Goal: Find specific page/section: Find specific page/section

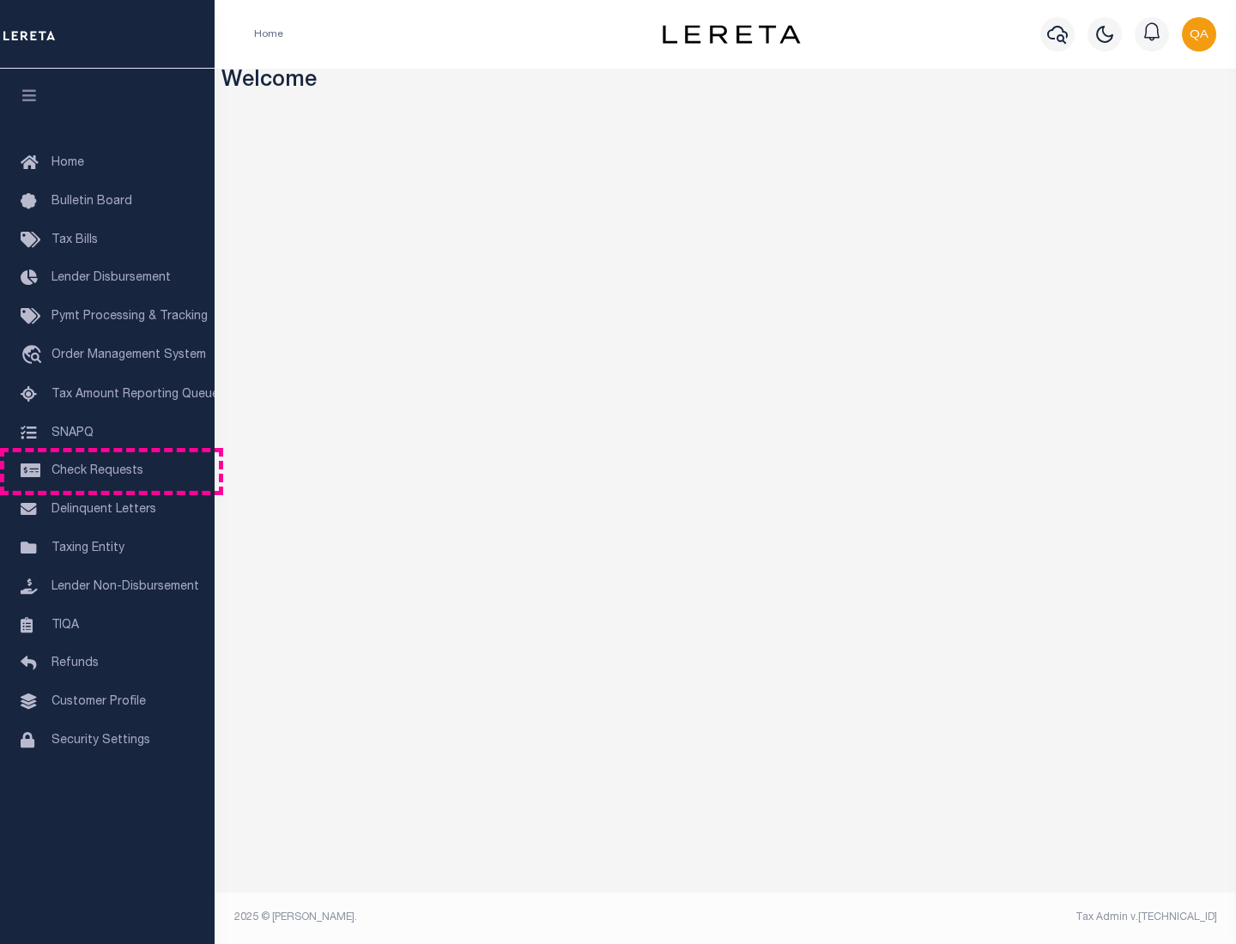
click at [107, 471] on span "Check Requests" at bounding box center [97, 471] width 92 height 12
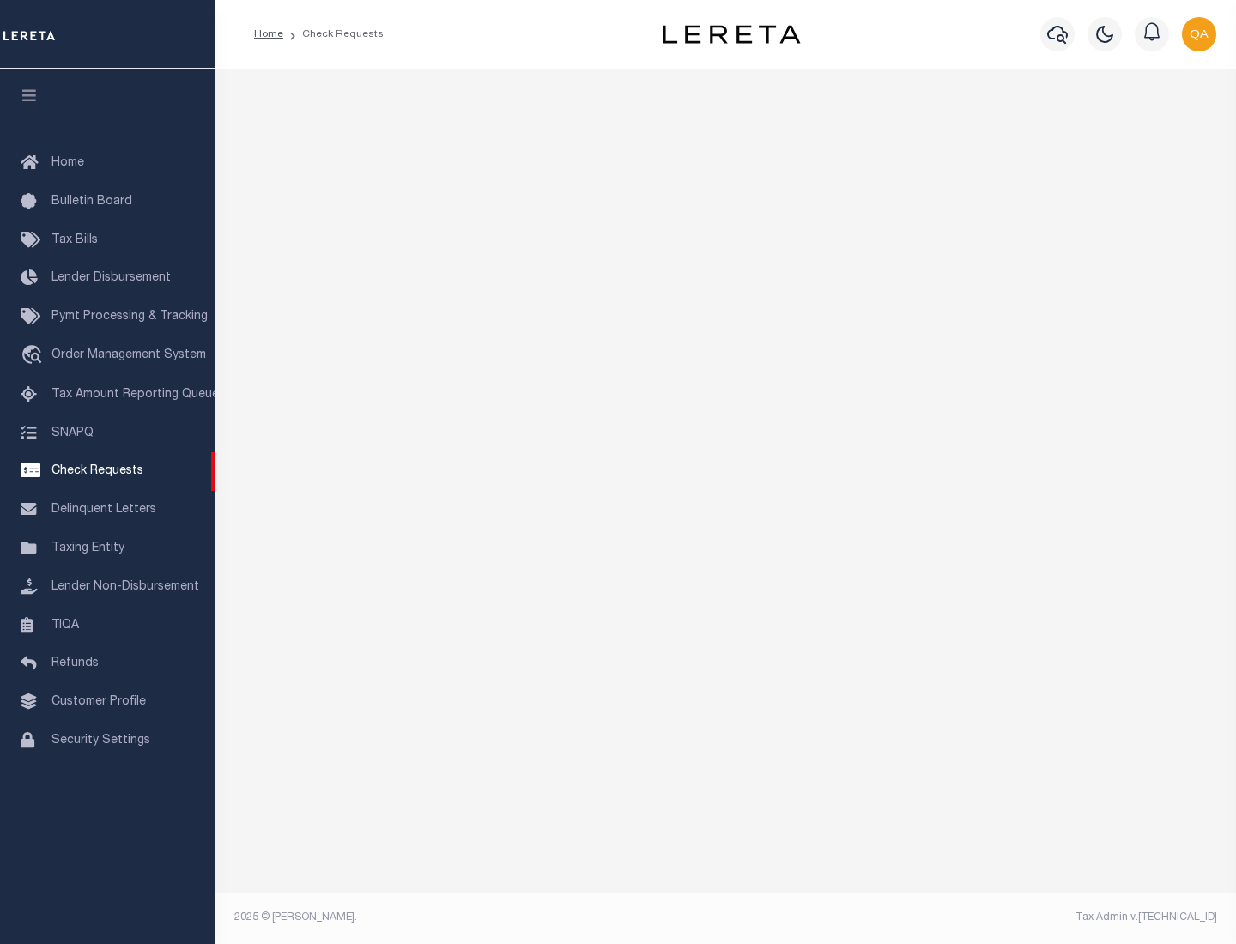
select select "50"
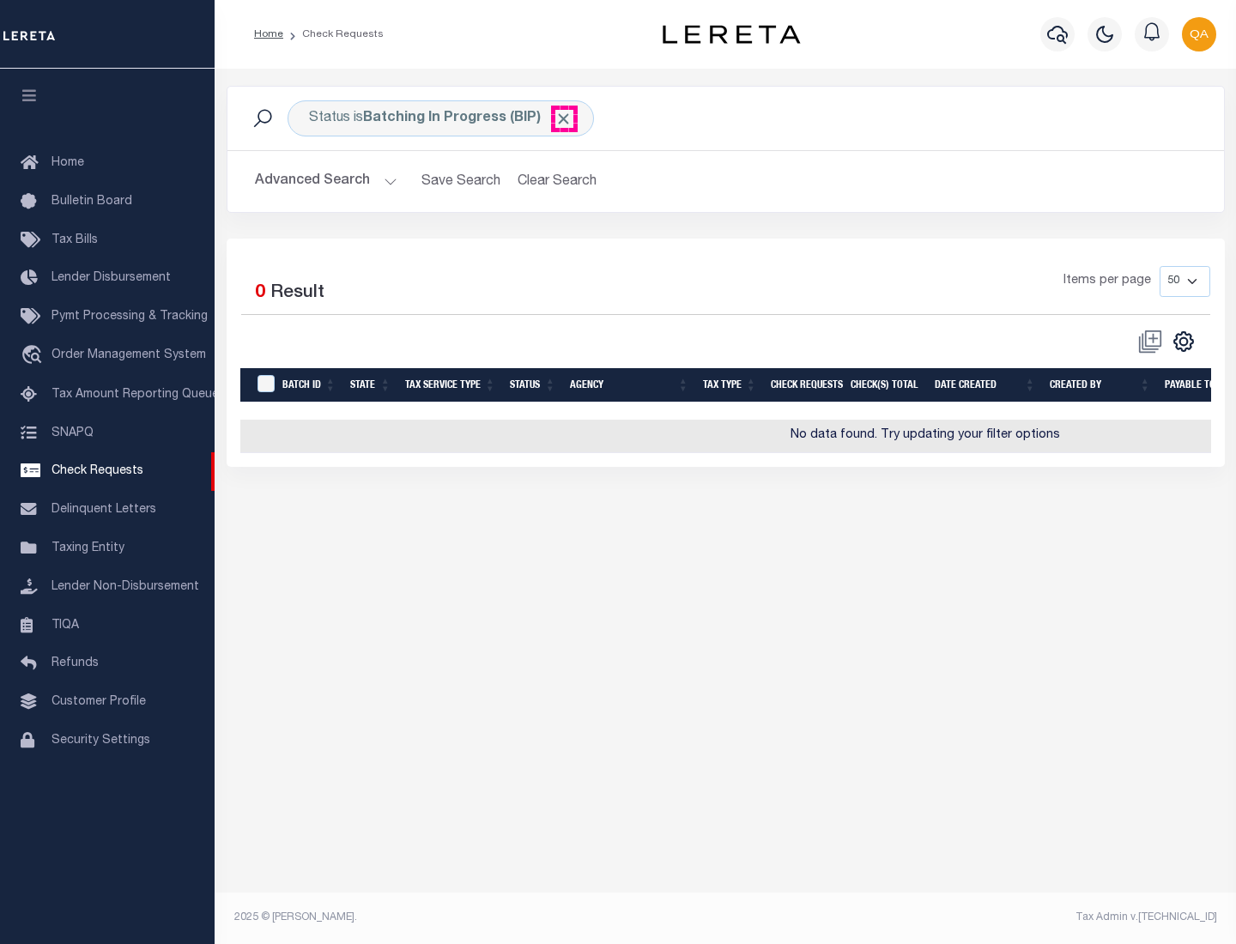
click at [564, 118] on span "Click to Remove" at bounding box center [563, 119] width 18 height 18
